Goal: Transaction & Acquisition: Purchase product/service

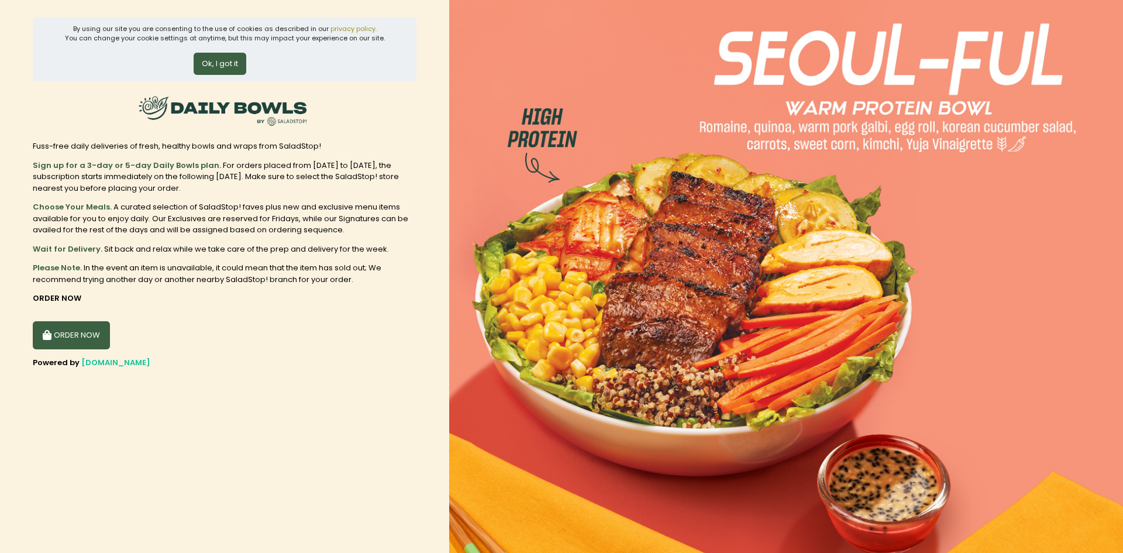
click at [71, 329] on button "ORDER NOW" at bounding box center [71, 335] width 77 height 28
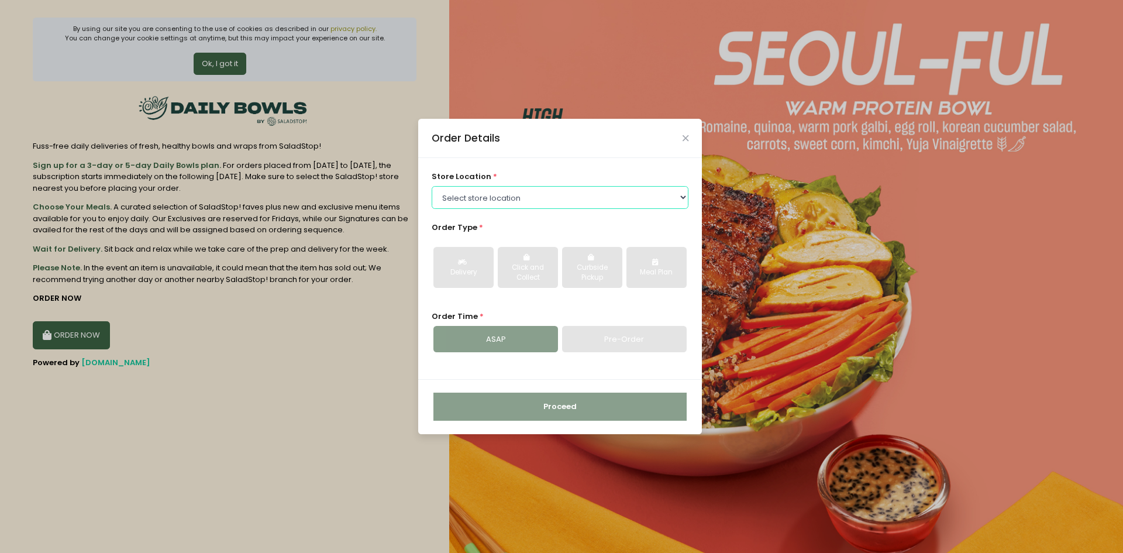
click at [516, 188] on select "Select store location Central Square Greenhills Alabang Town Center Salcedo UP …" at bounding box center [560, 197] width 257 height 22
select select "660251a251b8268a02bf1814"
click at [432, 186] on select "Select store location Central Square Greenhills Alabang Town Center Salcedo UP …" at bounding box center [560, 197] width 257 height 22
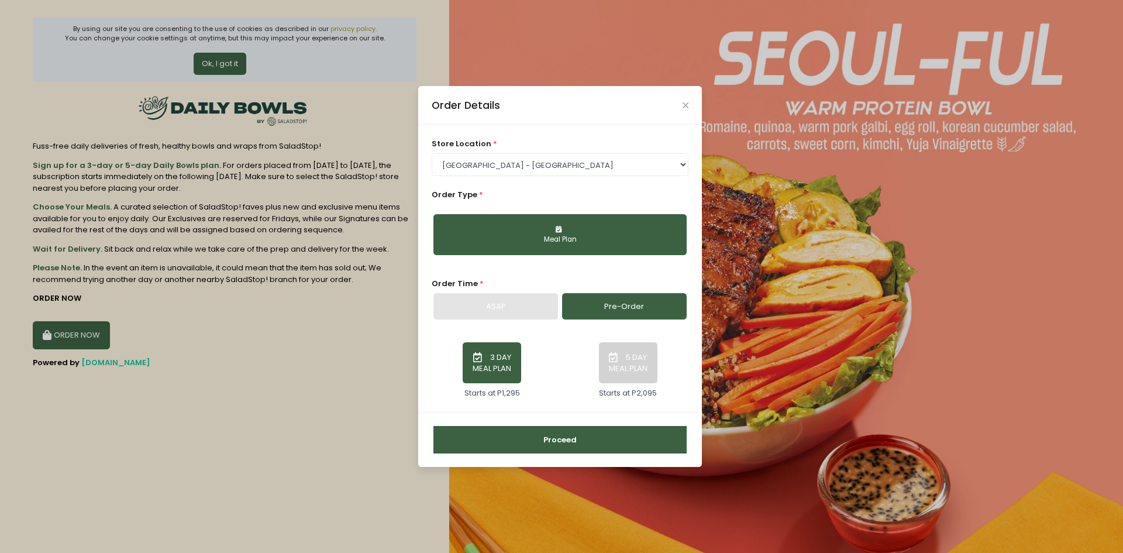
click at [489, 368] on button "3 DAY MEAL PLAN" at bounding box center [492, 362] width 58 height 41
click at [540, 441] on button "Proceed" at bounding box center [559, 440] width 253 height 28
